Goal: Transaction & Acquisition: Purchase product/service

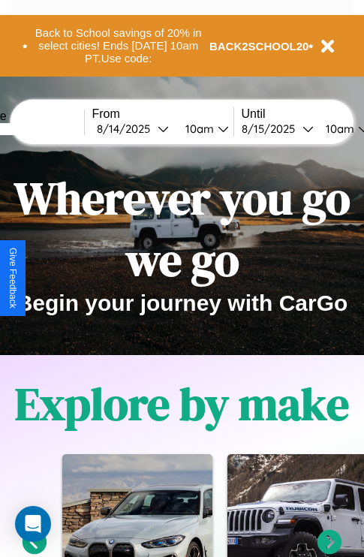
click at [50, 128] on input "text" at bounding box center [27, 129] width 113 height 12
type input "****"
click at [150, 128] on div "8 / 14 / 2025" at bounding box center [127, 129] width 61 height 14
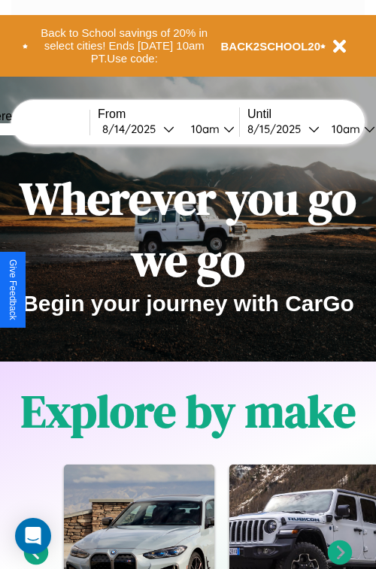
select select "*"
select select "****"
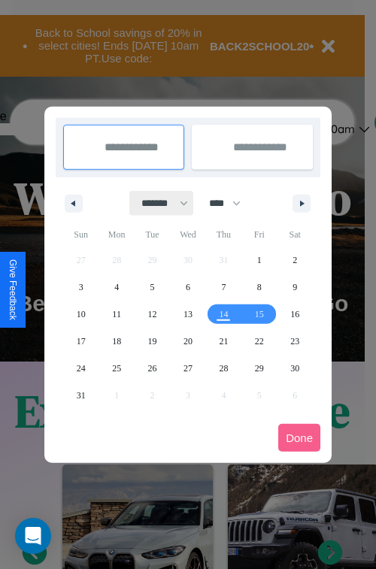
click at [158, 203] on select "******* ******** ***** ***** *** **** **** ****** ********* ******* ******** **…" at bounding box center [162, 203] width 64 height 25
select select "*"
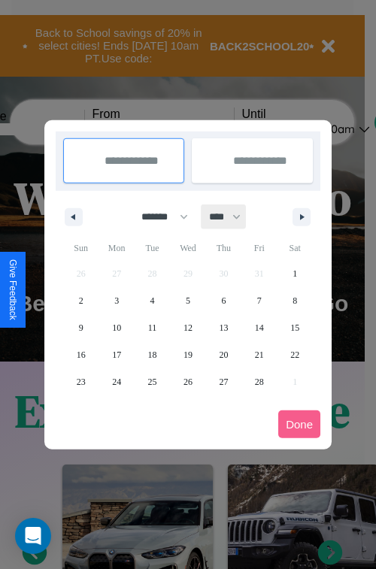
click at [231, 216] on select "**** **** **** **** **** **** **** **** **** **** **** **** **** **** **** ****…" at bounding box center [223, 216] width 45 height 25
select select "****"
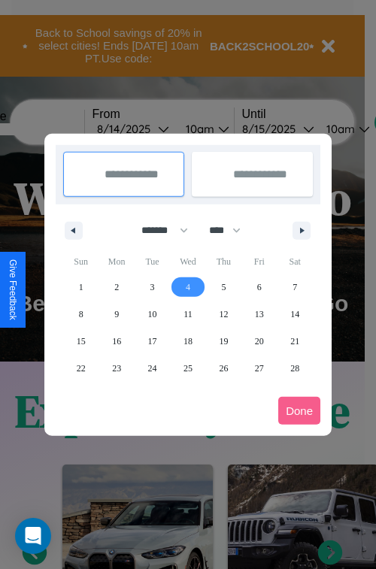
click at [187, 286] on span "4" at bounding box center [188, 286] width 5 height 27
type input "**********"
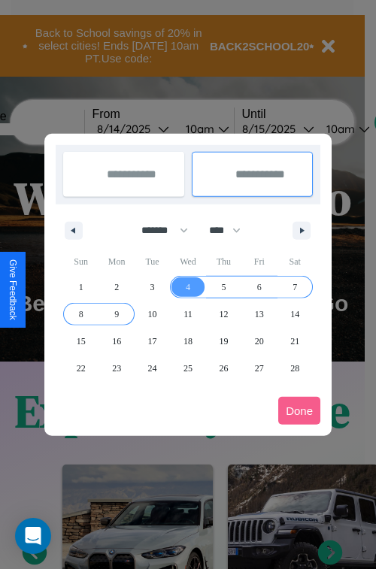
click at [116, 313] on span "9" at bounding box center [116, 314] width 5 height 27
type input "**********"
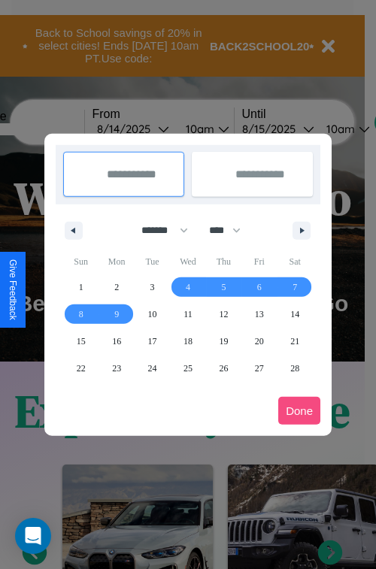
click at [299, 410] on button "Done" at bounding box center [299, 411] width 42 height 28
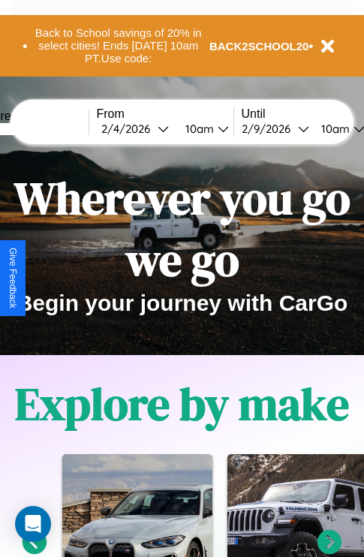
scroll to position [0, 51]
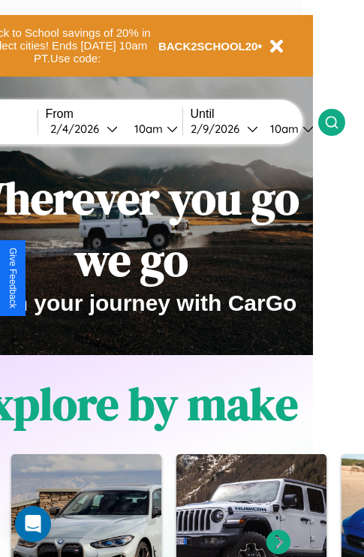
click at [340, 122] on icon at bounding box center [332, 122] width 15 height 15
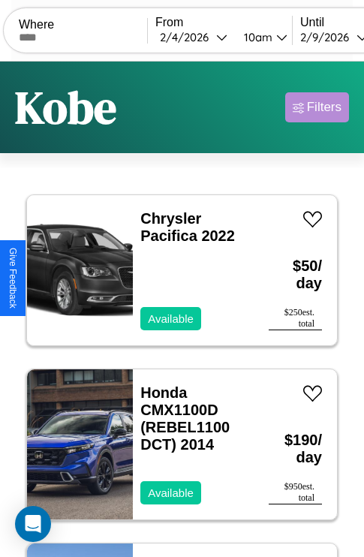
click at [317, 107] on div "Filters" at bounding box center [324, 107] width 35 height 15
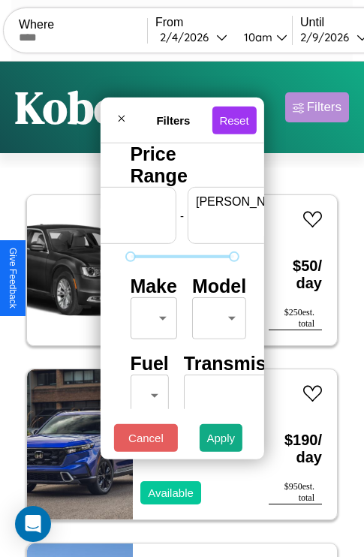
scroll to position [0, 93]
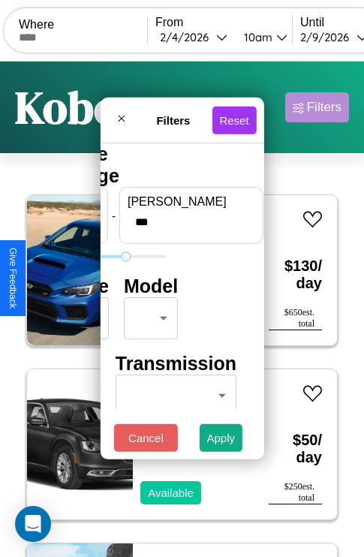
type input "***"
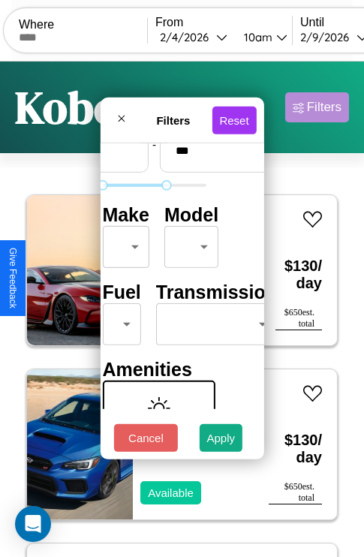
scroll to position [122, 47]
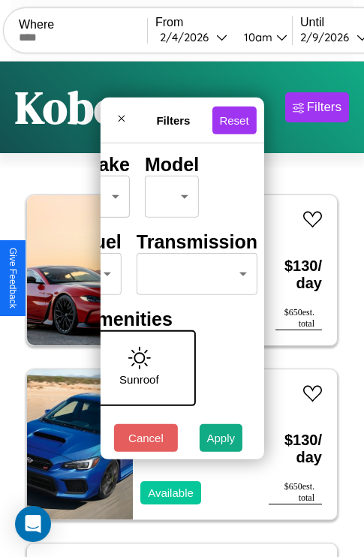
type input "*"
click at [194, 270] on body "CarGo Where From 2 / 4 / 2026 10am Until 2 / 9 / 2026 10am Become a Host Login …" at bounding box center [182, 310] width 364 height 620
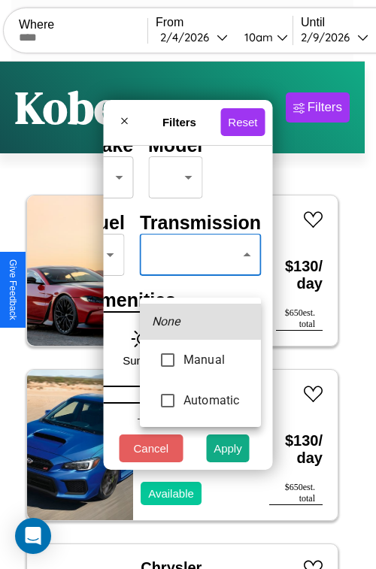
type input "*********"
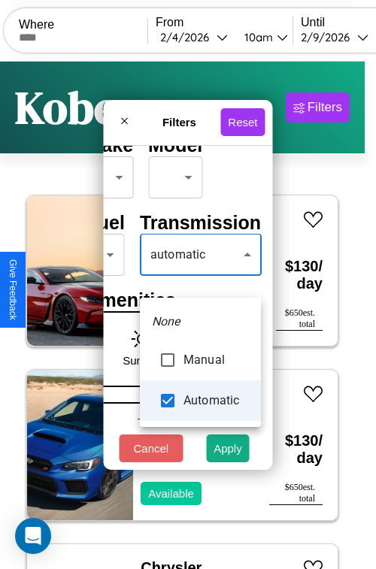
click at [200, 276] on div at bounding box center [188, 284] width 376 height 569
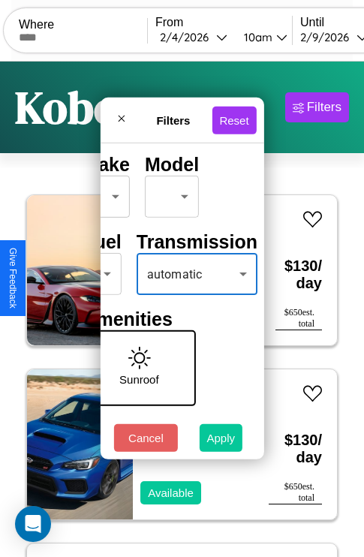
click at [222, 442] on button "Apply" at bounding box center [222, 438] width 44 height 28
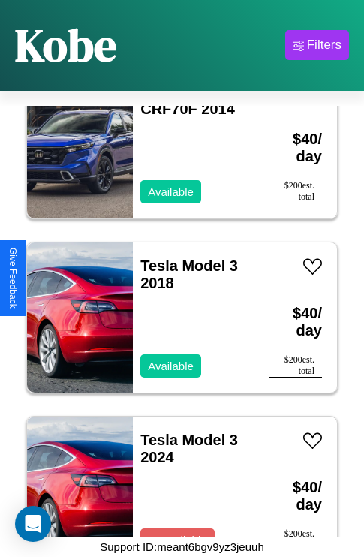
scroll to position [4065, 0]
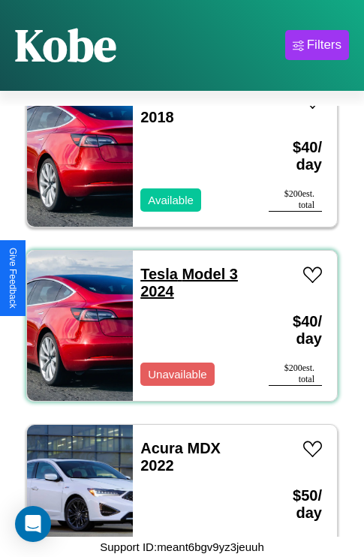
click at [155, 266] on link "Tesla Model 3 2024" at bounding box center [189, 283] width 98 height 34
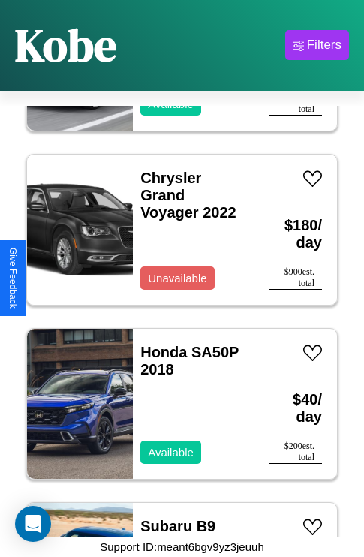
scroll to position [11909, 0]
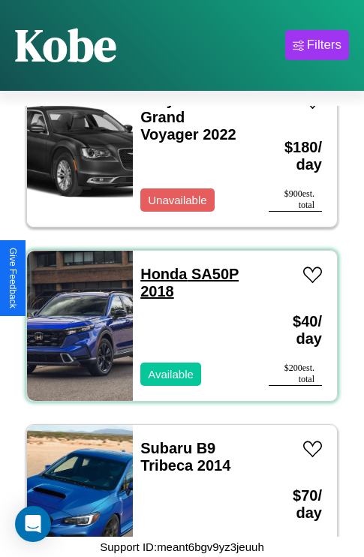
click at [159, 266] on link "Honda SA50P 2018" at bounding box center [189, 283] width 98 height 34
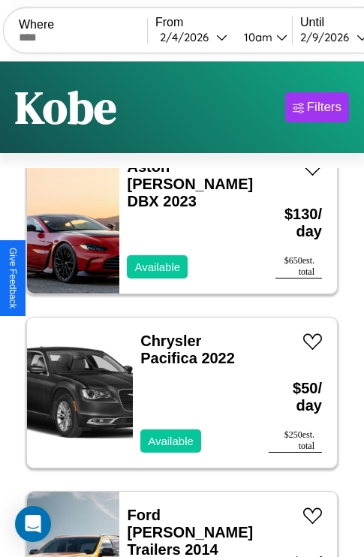
scroll to position [0, 0]
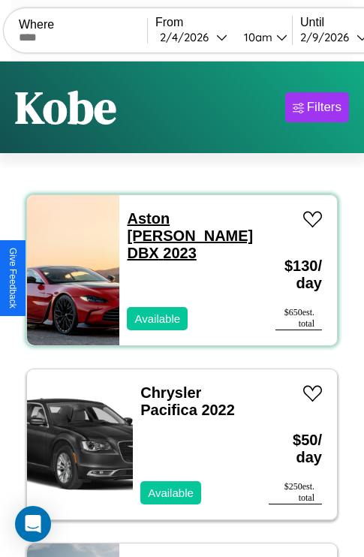
click at [182, 219] on link "Aston Martin DBX 2023" at bounding box center [190, 235] width 126 height 51
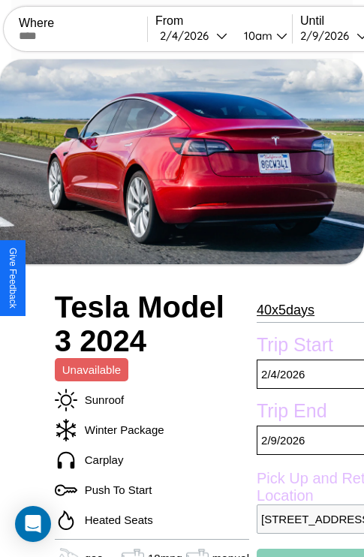
scroll to position [33, 0]
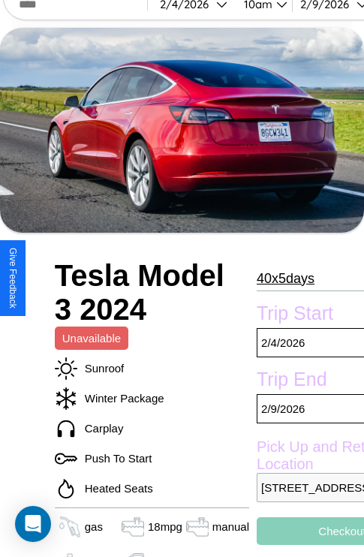
click at [279, 278] on p "40 x 5 days" at bounding box center [286, 279] width 58 height 24
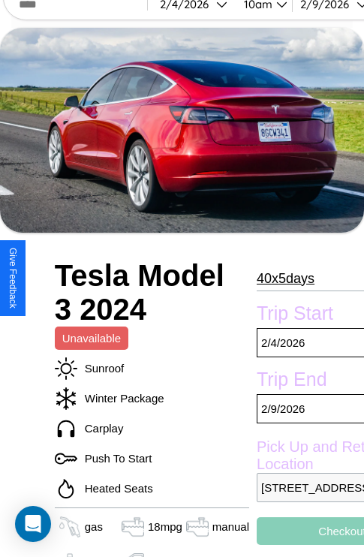
click at [279, 278] on p "40 x 5 days" at bounding box center [286, 279] width 58 height 24
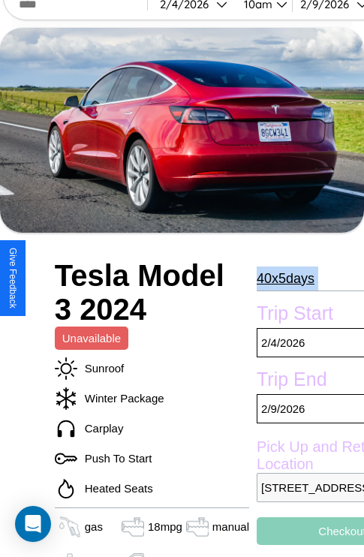
click at [279, 278] on p "40 x 5 days" at bounding box center [286, 279] width 58 height 24
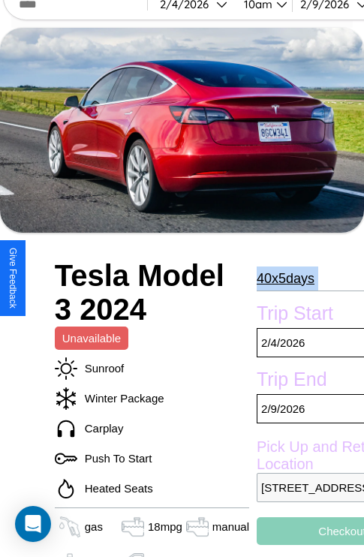
click at [279, 278] on p "40 x 5 days" at bounding box center [286, 279] width 58 height 24
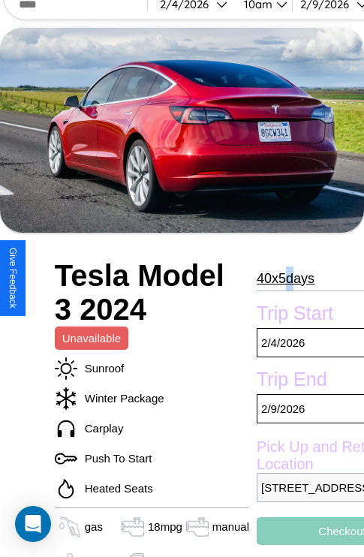
click at [279, 278] on p "40 x 5 days" at bounding box center [286, 279] width 58 height 24
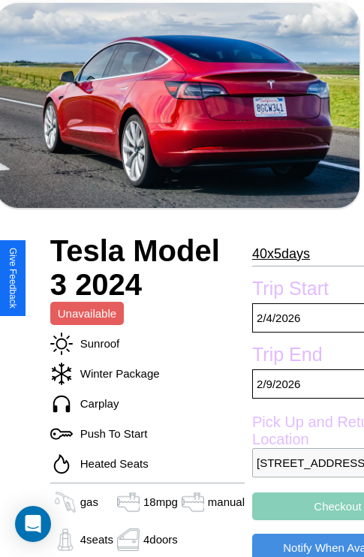
scroll to position [307, 51]
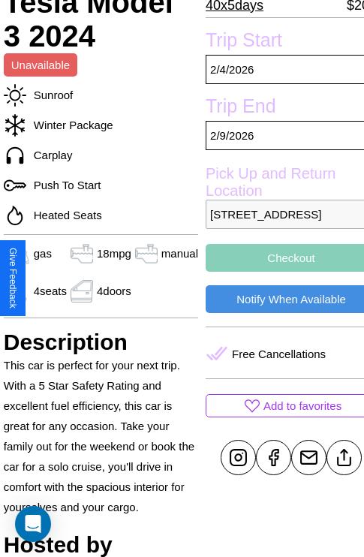
click at [279, 272] on button "Checkout" at bounding box center [291, 258] width 171 height 28
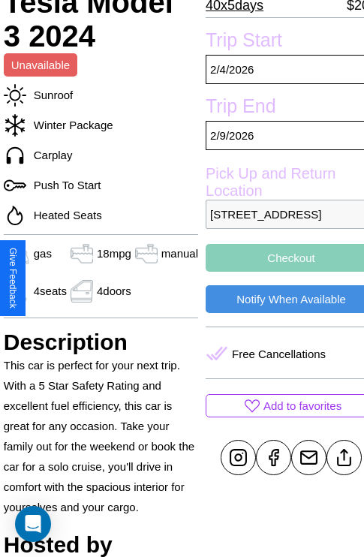
click at [279, 272] on button "Checkout" at bounding box center [291, 258] width 171 height 28
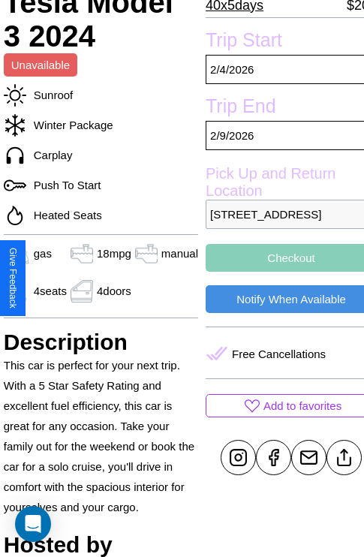
click at [279, 272] on button "Checkout" at bounding box center [291, 258] width 171 height 28
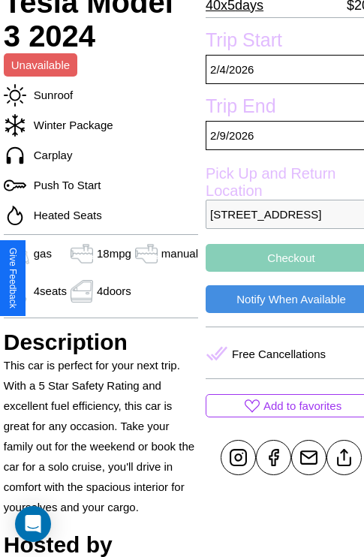
click at [279, 272] on button "Checkout" at bounding box center [291, 258] width 171 height 28
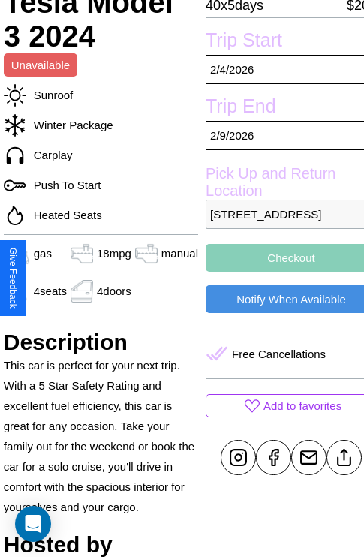
click at [279, 272] on button "Checkout" at bounding box center [291, 258] width 171 height 28
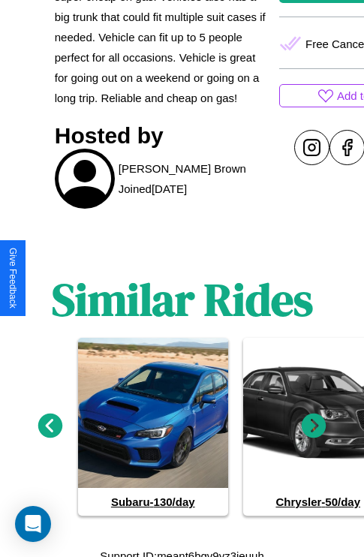
scroll to position [652, 0]
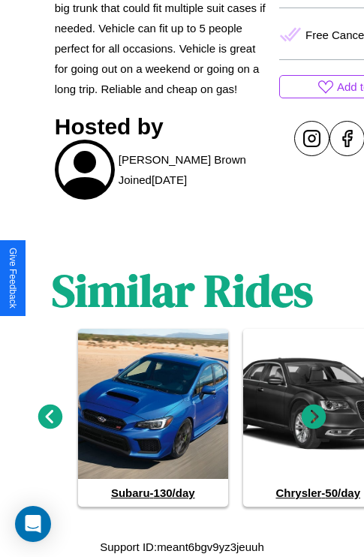
click at [314, 418] on icon at bounding box center [314, 417] width 25 height 25
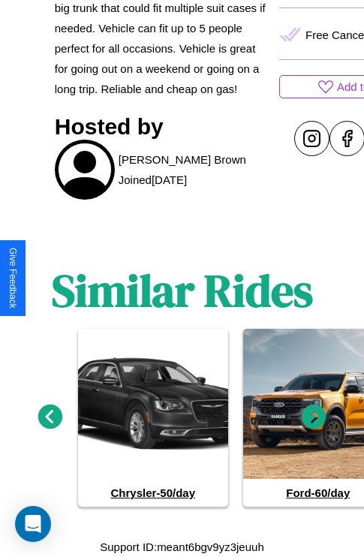
click at [314, 418] on icon at bounding box center [314, 417] width 25 height 25
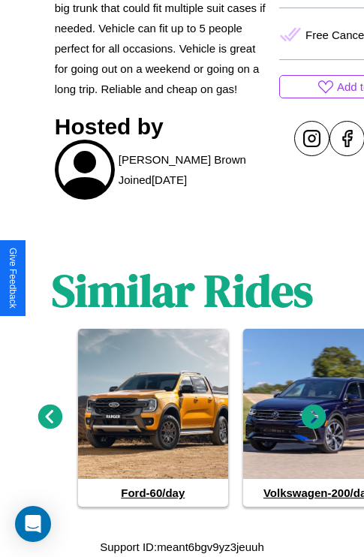
click at [314, 418] on icon at bounding box center [314, 417] width 25 height 25
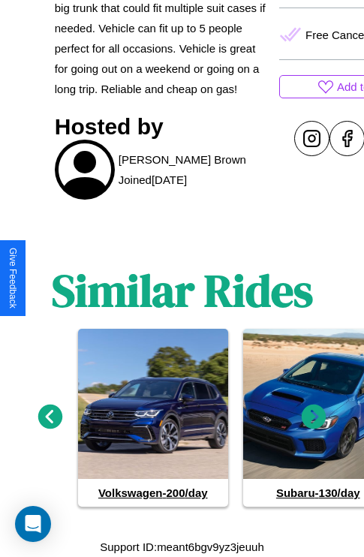
click at [314, 418] on icon at bounding box center [314, 417] width 25 height 25
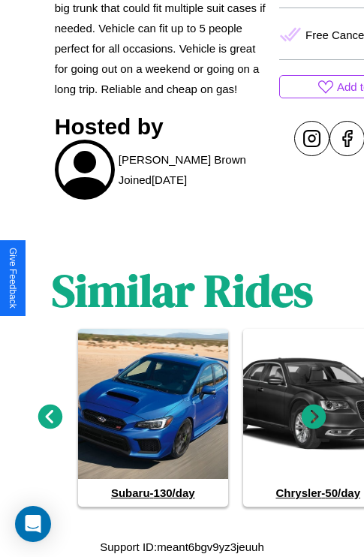
click at [314, 418] on icon at bounding box center [314, 417] width 25 height 25
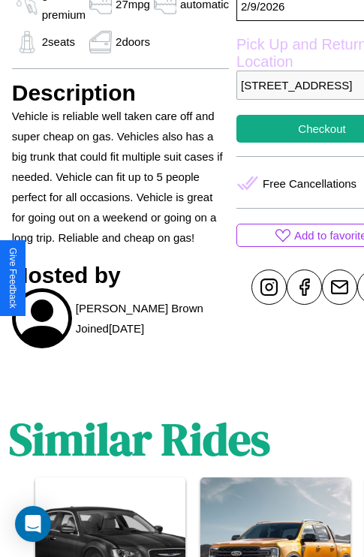
scroll to position [374, 80]
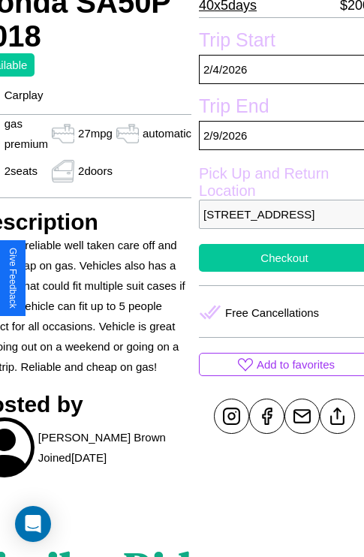
click at [278, 272] on button "Checkout" at bounding box center [284, 258] width 171 height 28
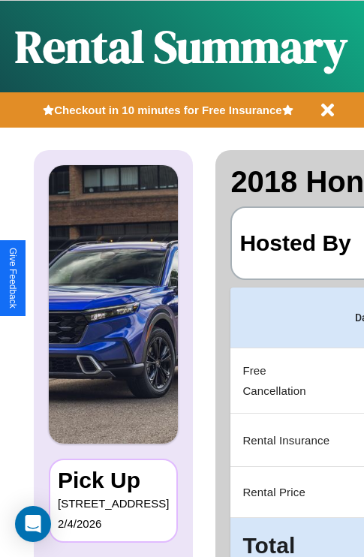
scroll to position [0, 284]
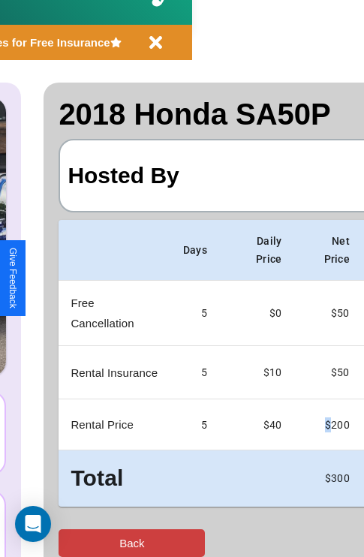
click at [73, 543] on button "Back" at bounding box center [132, 544] width 147 height 28
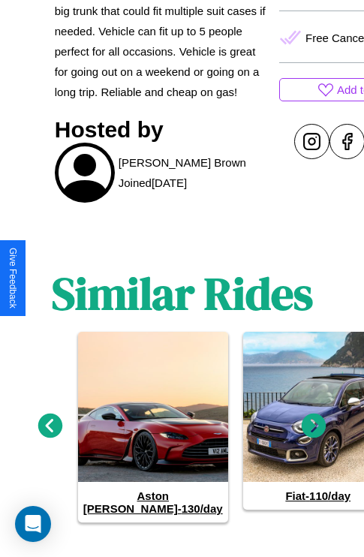
scroll to position [652, 0]
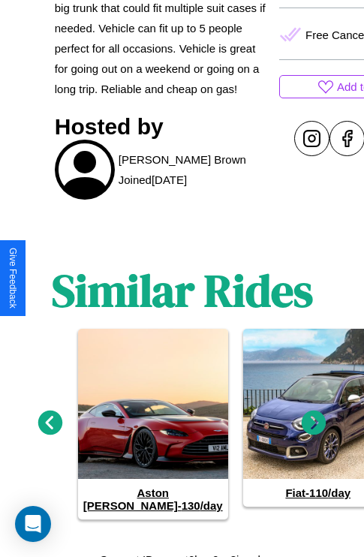
click at [50, 418] on icon at bounding box center [50, 423] width 25 height 25
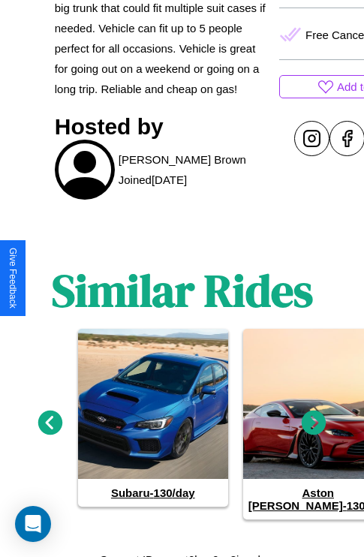
click at [50, 418] on icon at bounding box center [50, 423] width 25 height 25
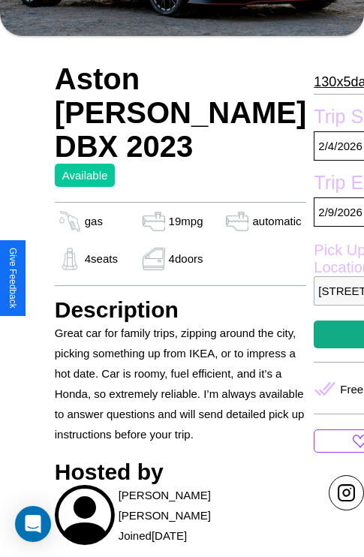
scroll to position [651, 0]
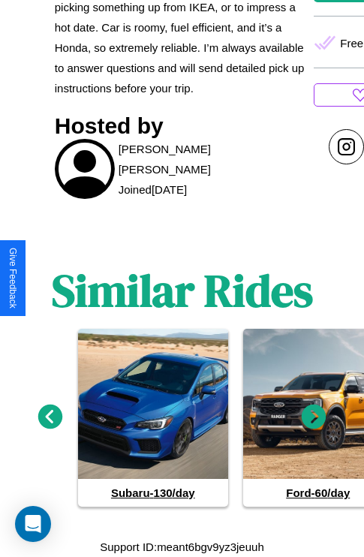
click at [314, 418] on icon at bounding box center [314, 417] width 25 height 25
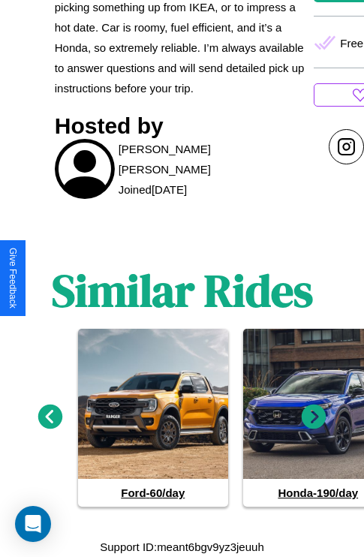
click at [314, 418] on icon at bounding box center [314, 417] width 25 height 25
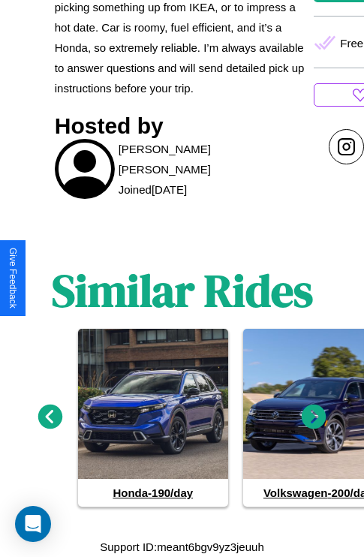
click at [314, 418] on icon at bounding box center [314, 417] width 25 height 25
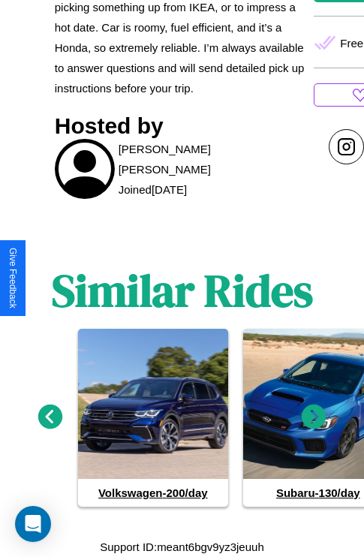
click at [314, 418] on icon at bounding box center [314, 417] width 25 height 25
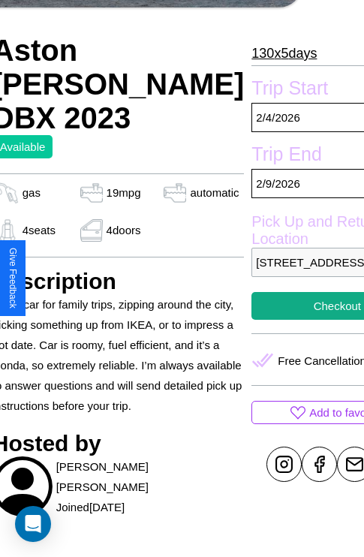
scroll to position [321, 63]
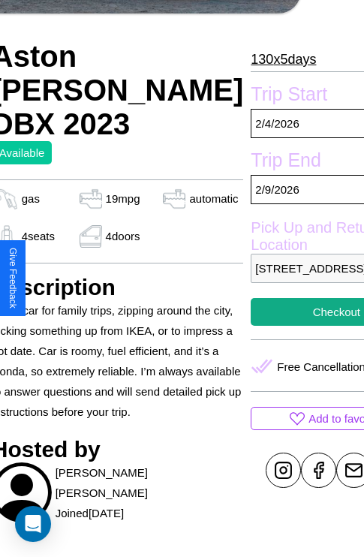
click at [279, 279] on p "[STREET_ADDRESS]" at bounding box center [336, 268] width 171 height 29
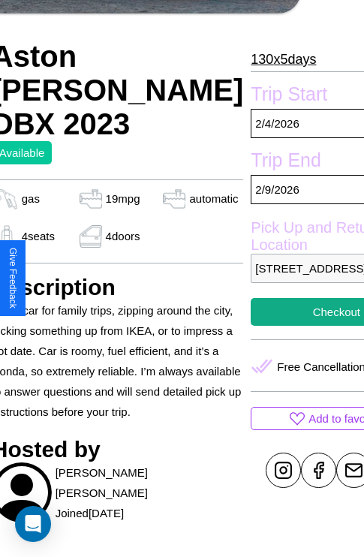
click at [279, 279] on p "[STREET_ADDRESS]" at bounding box center [336, 268] width 171 height 29
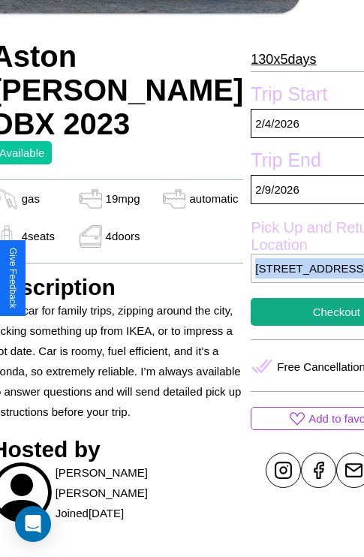
click at [279, 279] on p "[STREET_ADDRESS]" at bounding box center [336, 268] width 171 height 29
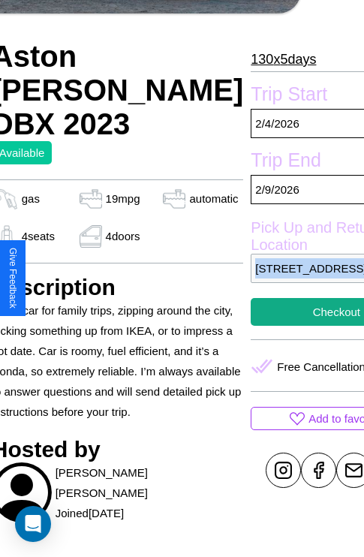
click at [279, 279] on p "[STREET_ADDRESS]" at bounding box center [336, 268] width 171 height 29
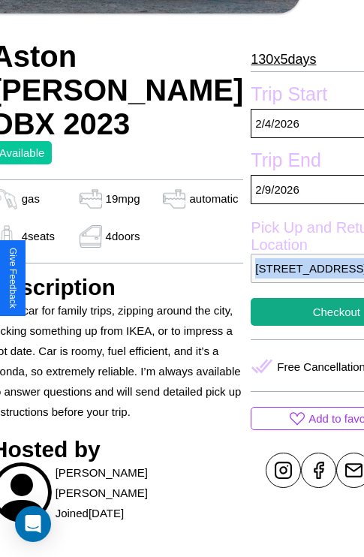
click at [279, 279] on p "[STREET_ADDRESS]" at bounding box center [336, 268] width 171 height 29
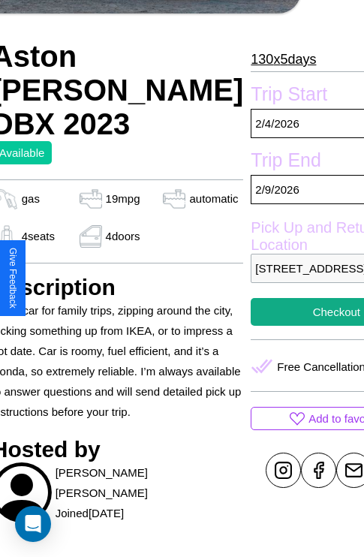
scroll to position [375, 63]
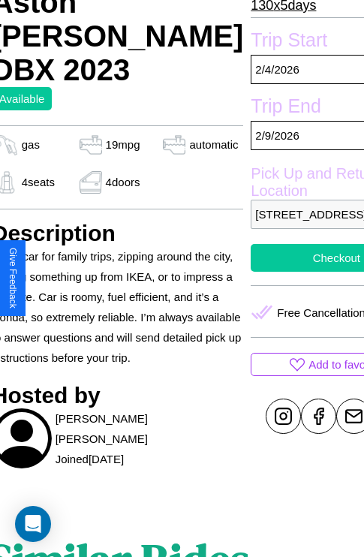
click at [279, 272] on button "Checkout" at bounding box center [336, 258] width 171 height 28
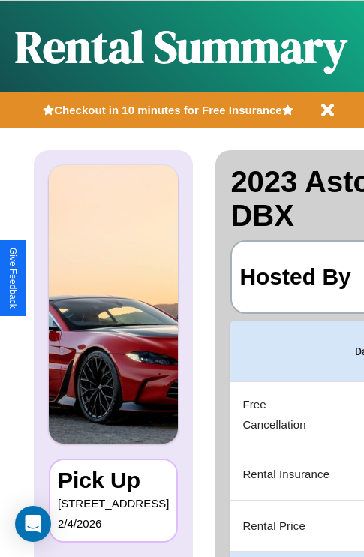
scroll to position [0, 284]
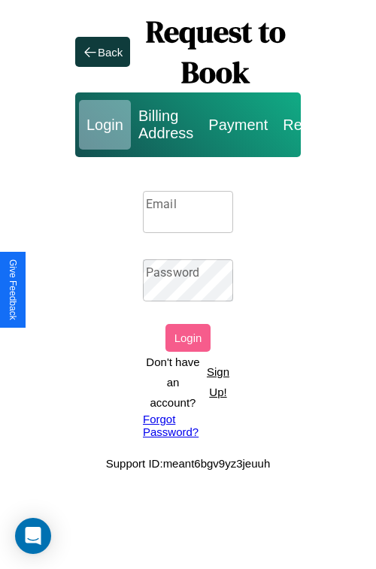
click at [188, 211] on input "Email" at bounding box center [188, 212] width 90 height 42
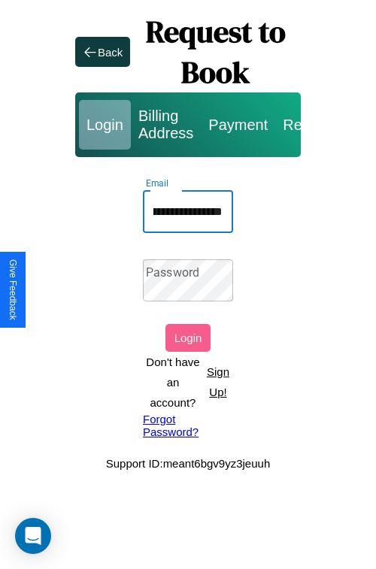
scroll to position [0, 85]
type input "**********"
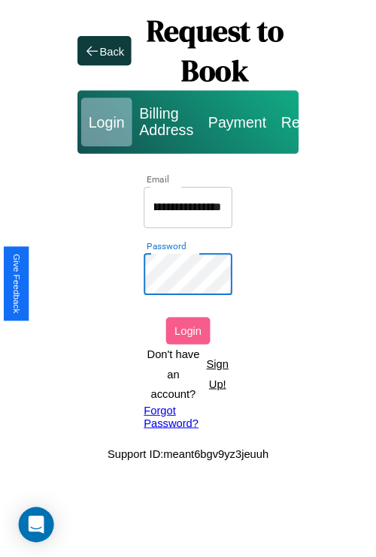
scroll to position [0, 0]
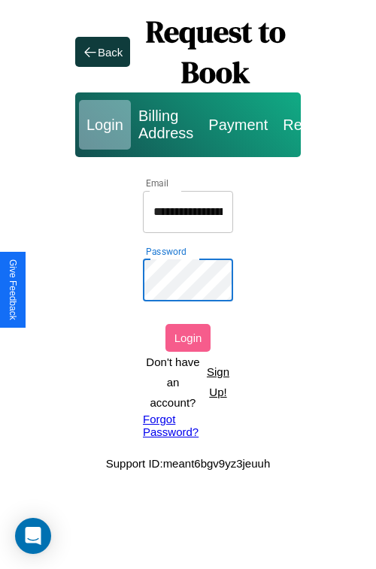
click at [188, 337] on button "Login" at bounding box center [187, 338] width 45 height 28
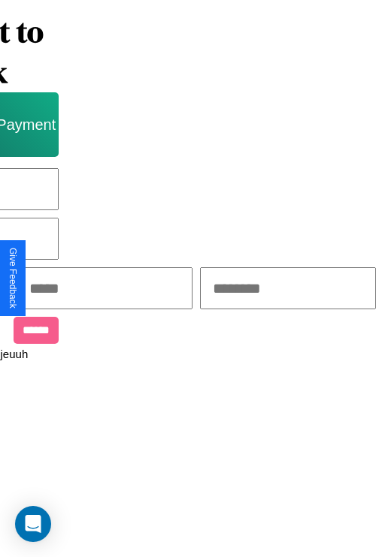
scroll to position [0, 255]
